Goal: Task Accomplishment & Management: Use online tool/utility

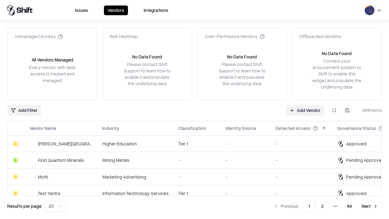
click at [305, 110] on link "Add Vendor" at bounding box center [305, 110] width 38 height 11
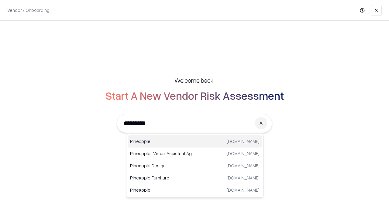
click at [195, 141] on div "Pineapple [DOMAIN_NAME]" at bounding box center [195, 141] width 134 height 12
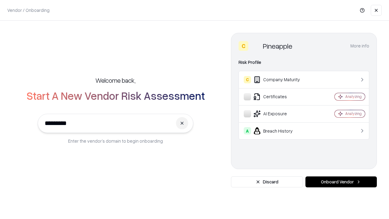
type input "*********"
click at [341, 182] on button "Onboard Vendor" at bounding box center [341, 181] width 71 height 11
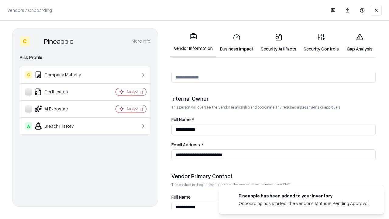
scroll to position [315, 0]
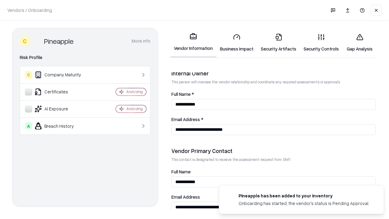
click at [237, 43] on link "Business Impact" at bounding box center [237, 43] width 41 height 28
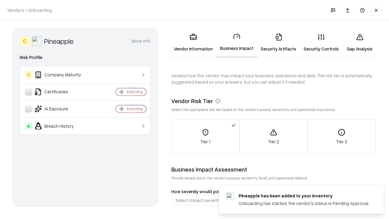
click at [360, 43] on link "Gap Analysis" at bounding box center [360, 43] width 34 height 28
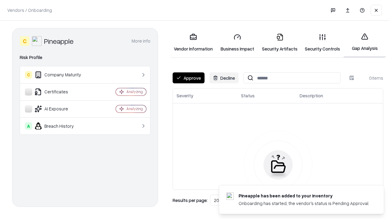
click at [189, 78] on button "Approve" at bounding box center [189, 77] width 32 height 11
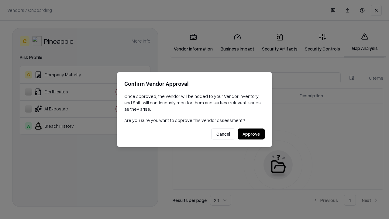
click at [251, 134] on button "Approve" at bounding box center [251, 134] width 27 height 11
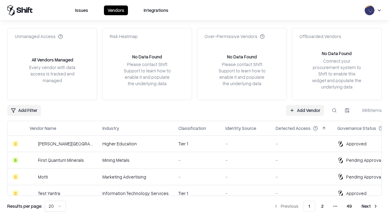
type input "*********"
click at [305, 110] on link "Add Vendor" at bounding box center [305, 110] width 38 height 11
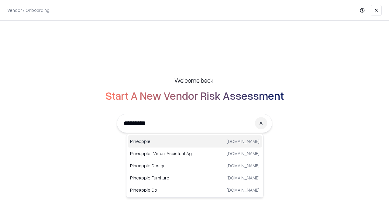
click at [195, 141] on div "Pineapple [DOMAIN_NAME]" at bounding box center [195, 141] width 134 height 12
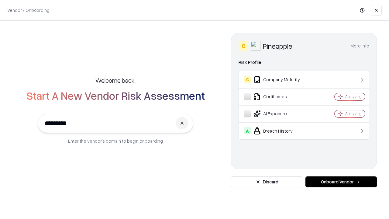
type input "*********"
click at [341, 182] on button "Onboard Vendor" at bounding box center [341, 181] width 71 height 11
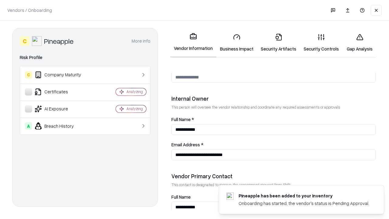
scroll to position [315, 0]
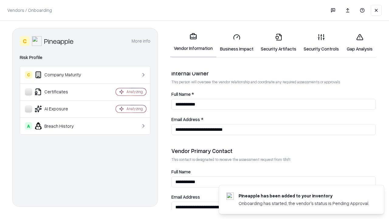
click at [360, 43] on link "Gap Analysis" at bounding box center [360, 43] width 34 height 28
